Goal: Task Accomplishment & Management: Use online tool/utility

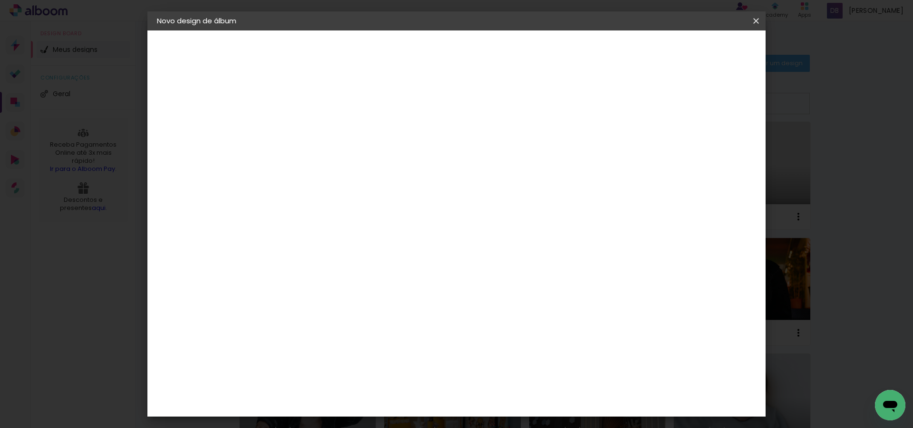
click at [752, 19] on iron-icon at bounding box center [755, 21] width 11 height 10
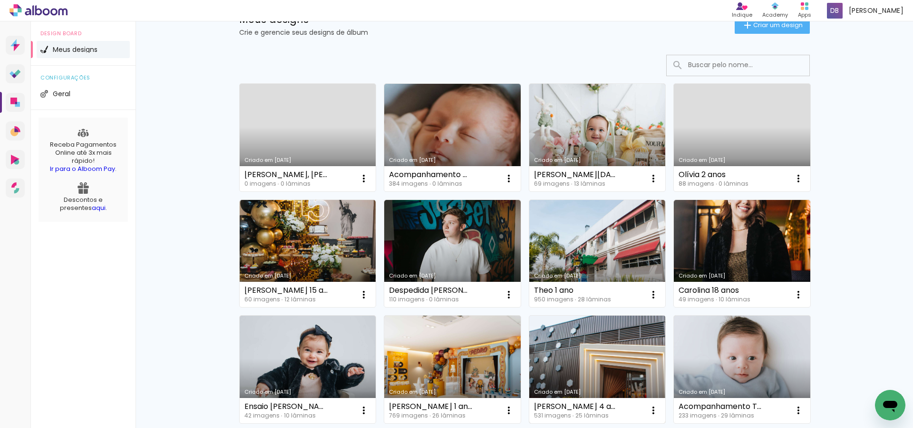
scroll to position [76, 0]
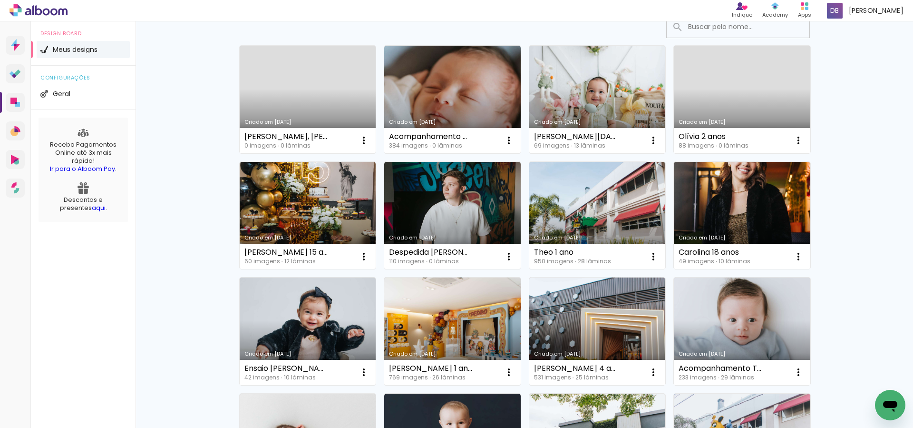
click at [611, 198] on link "Criado em 26/08/25" at bounding box center [597, 215] width 136 height 107
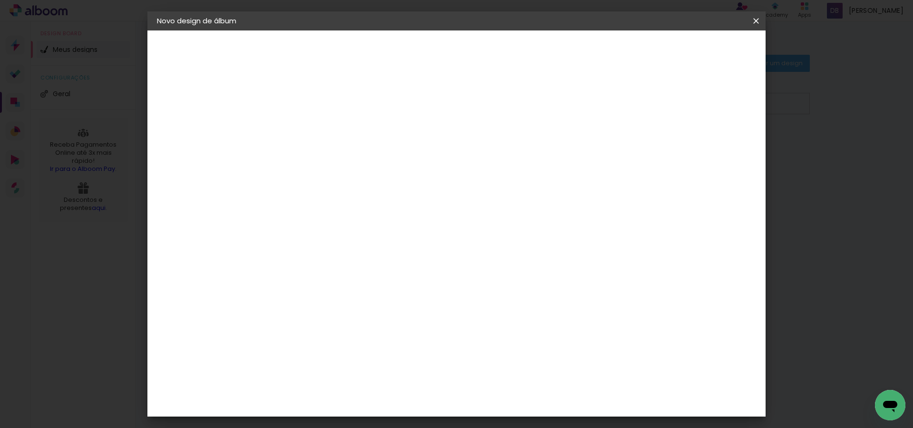
click at [756, 20] on iron-icon at bounding box center [755, 21] width 11 height 10
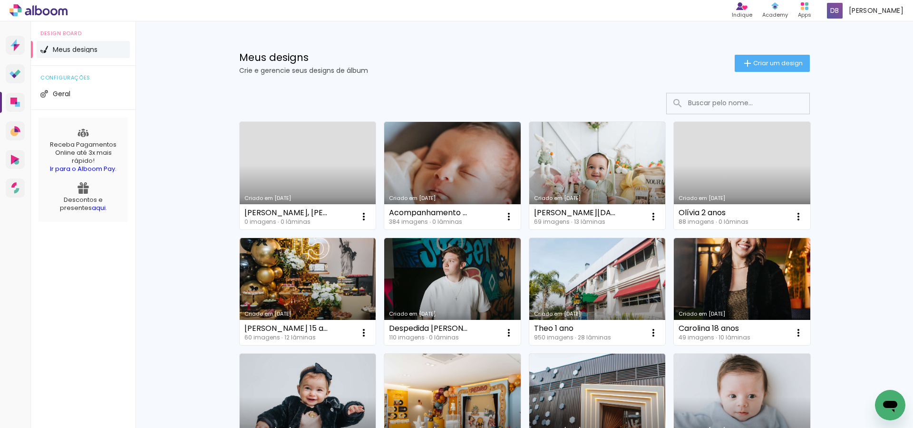
click at [702, 106] on input at bounding box center [751, 102] width 136 height 19
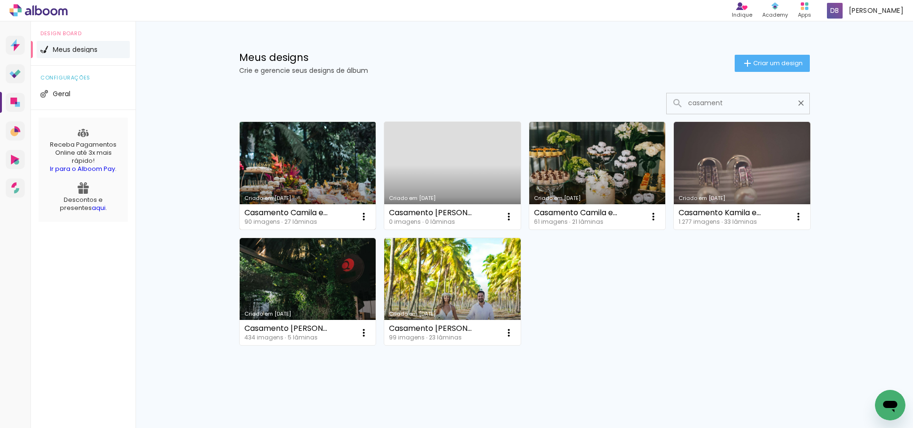
type input "casament"
type paper-input "casament"
click at [299, 169] on link "Criado em [DATE]" at bounding box center [308, 175] width 136 height 107
